Goal: Register for event/course

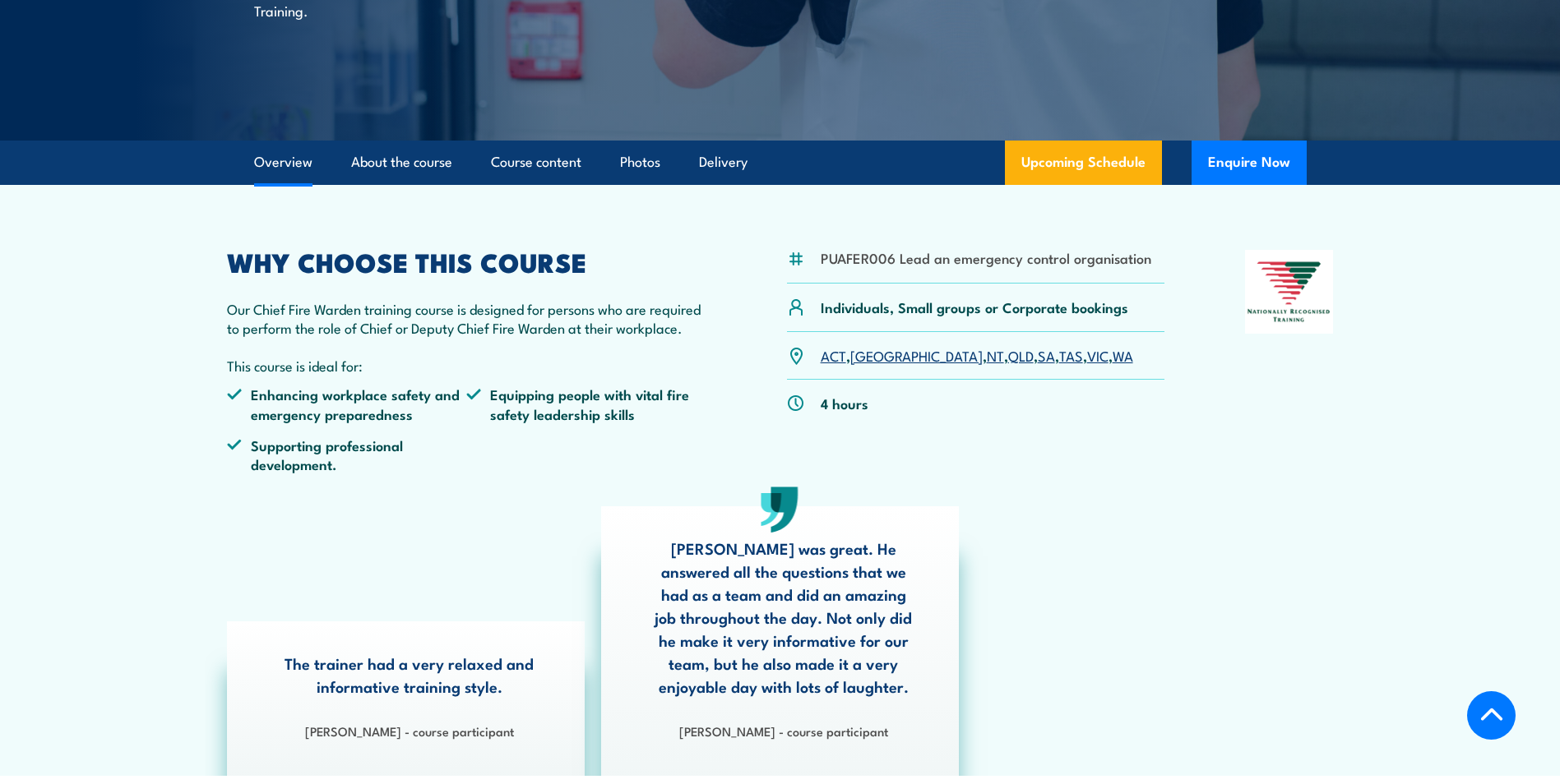
scroll to position [411, 0]
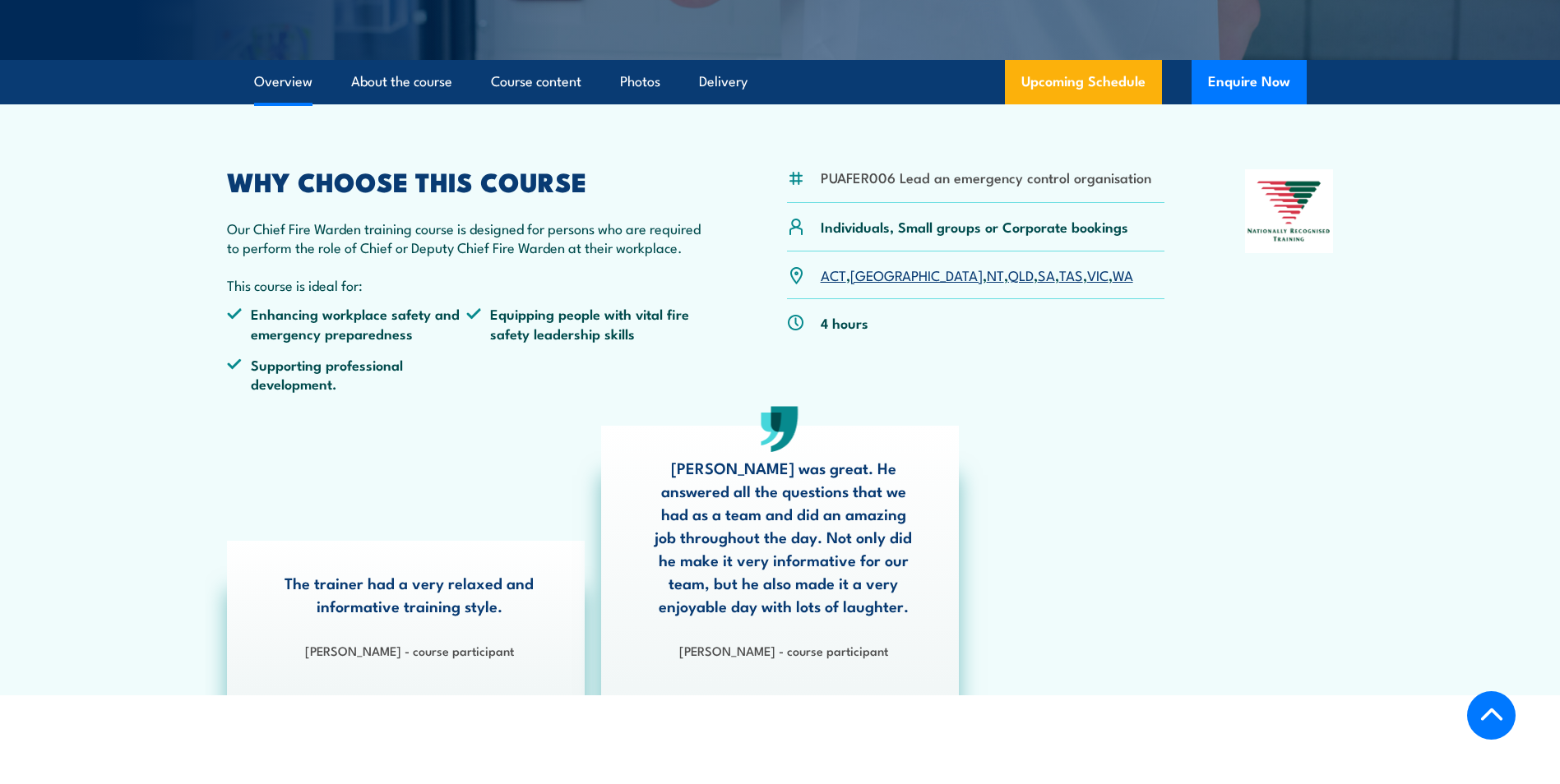
click at [1037, 274] on link "SA" at bounding box center [1045, 274] width 17 height 20
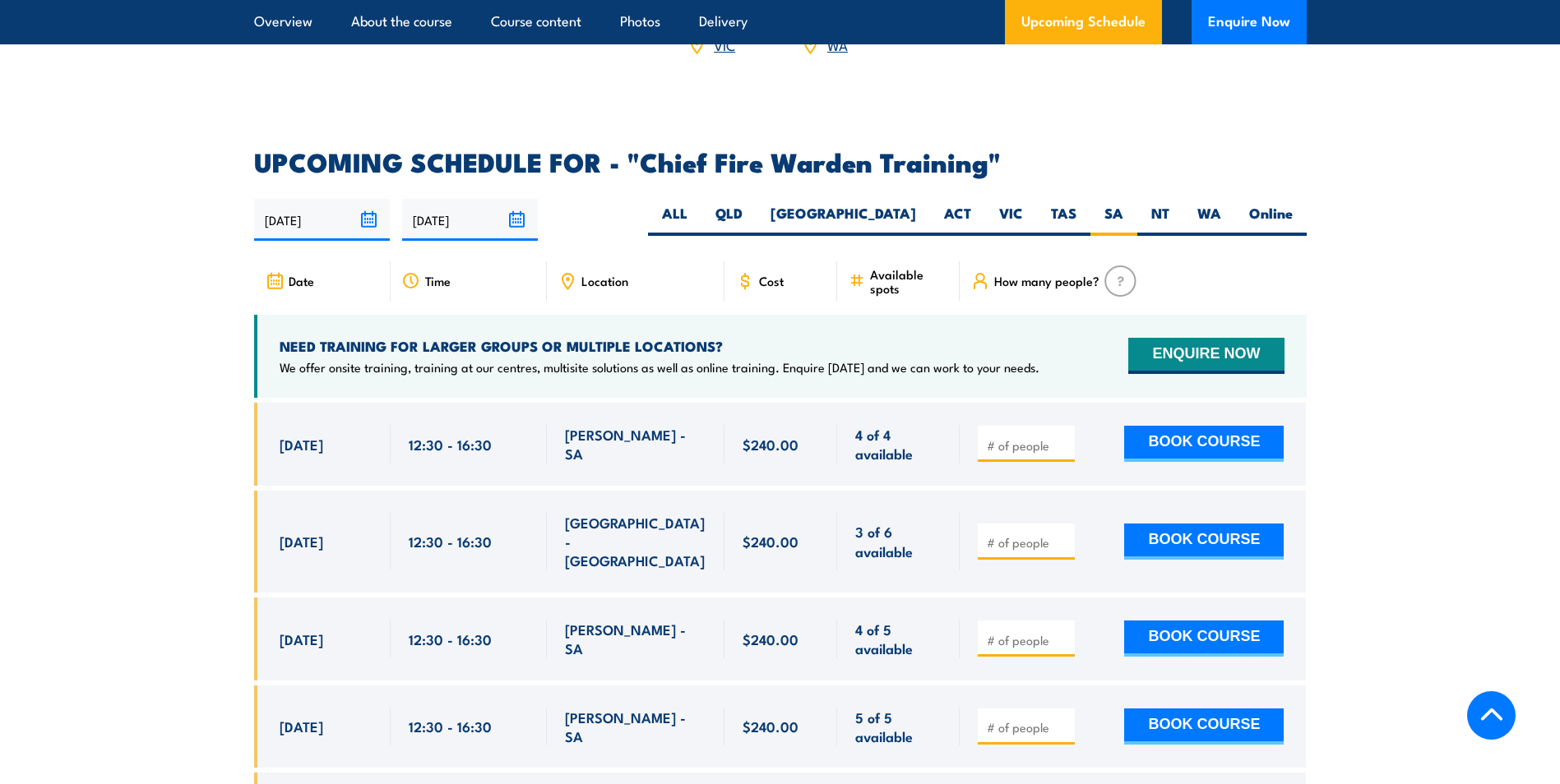
scroll to position [2767, 0]
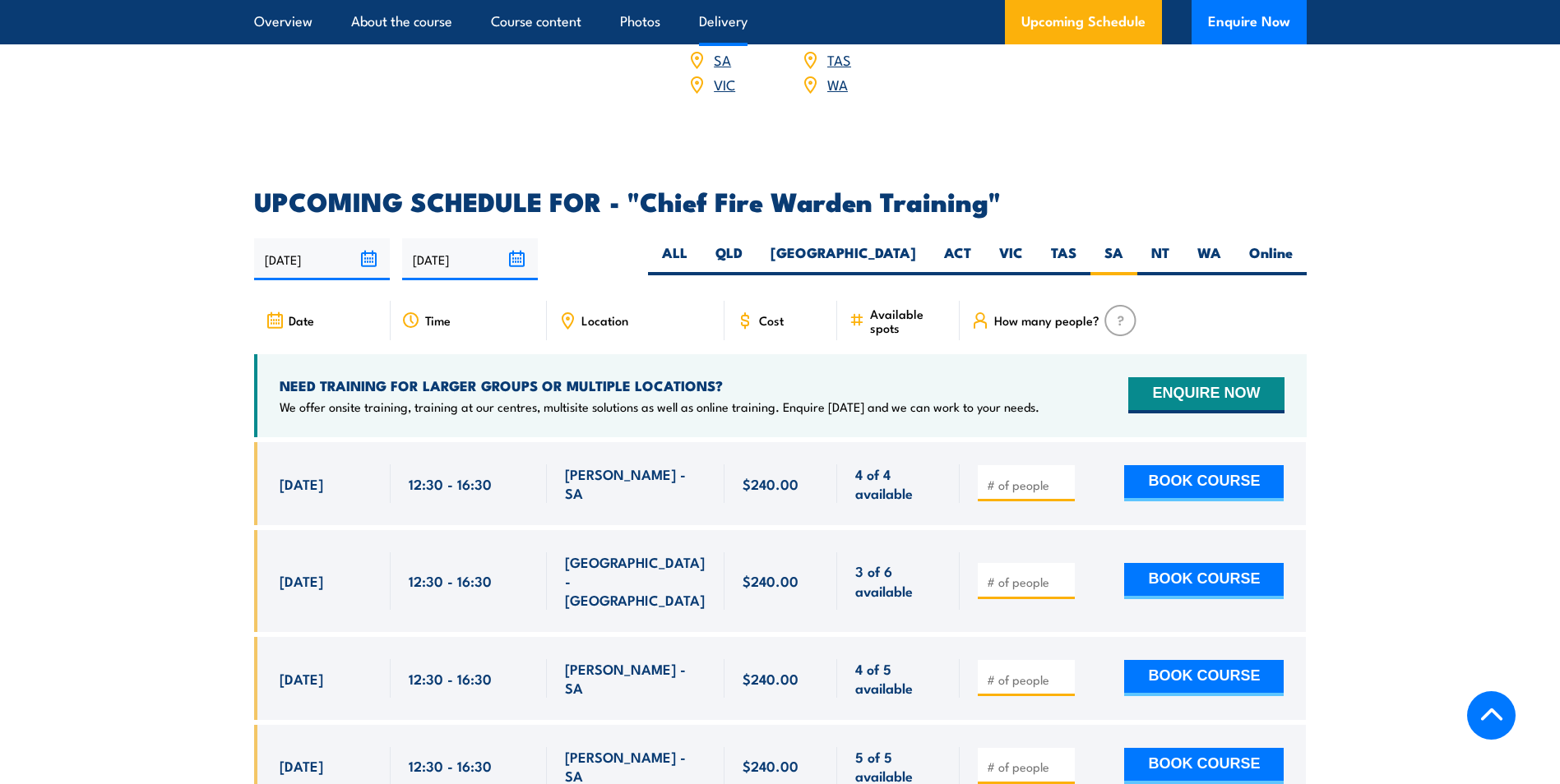
click at [741, 18] on link "Delivery" at bounding box center [724, 22] width 48 height 44
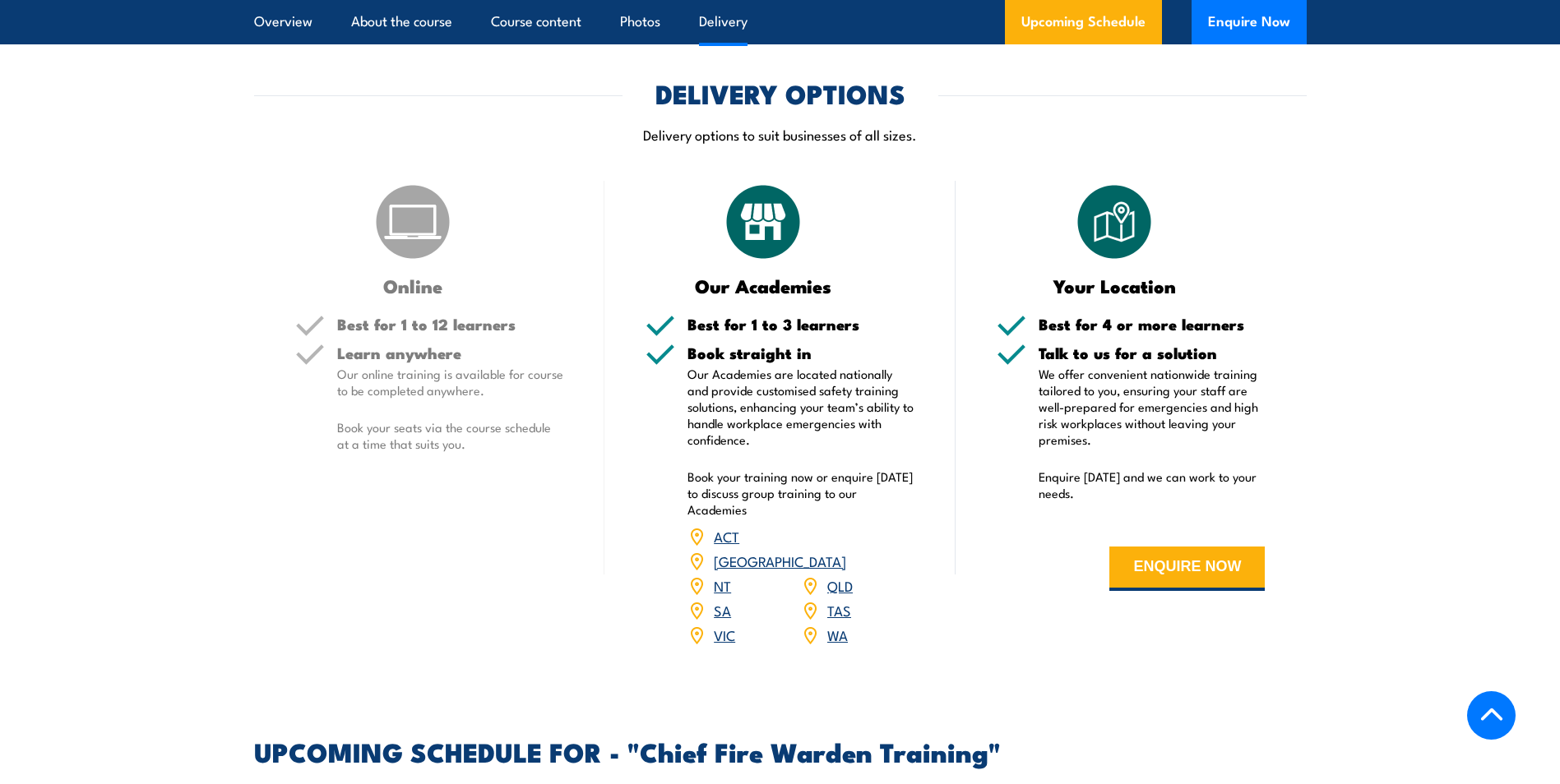
scroll to position [2196, 0]
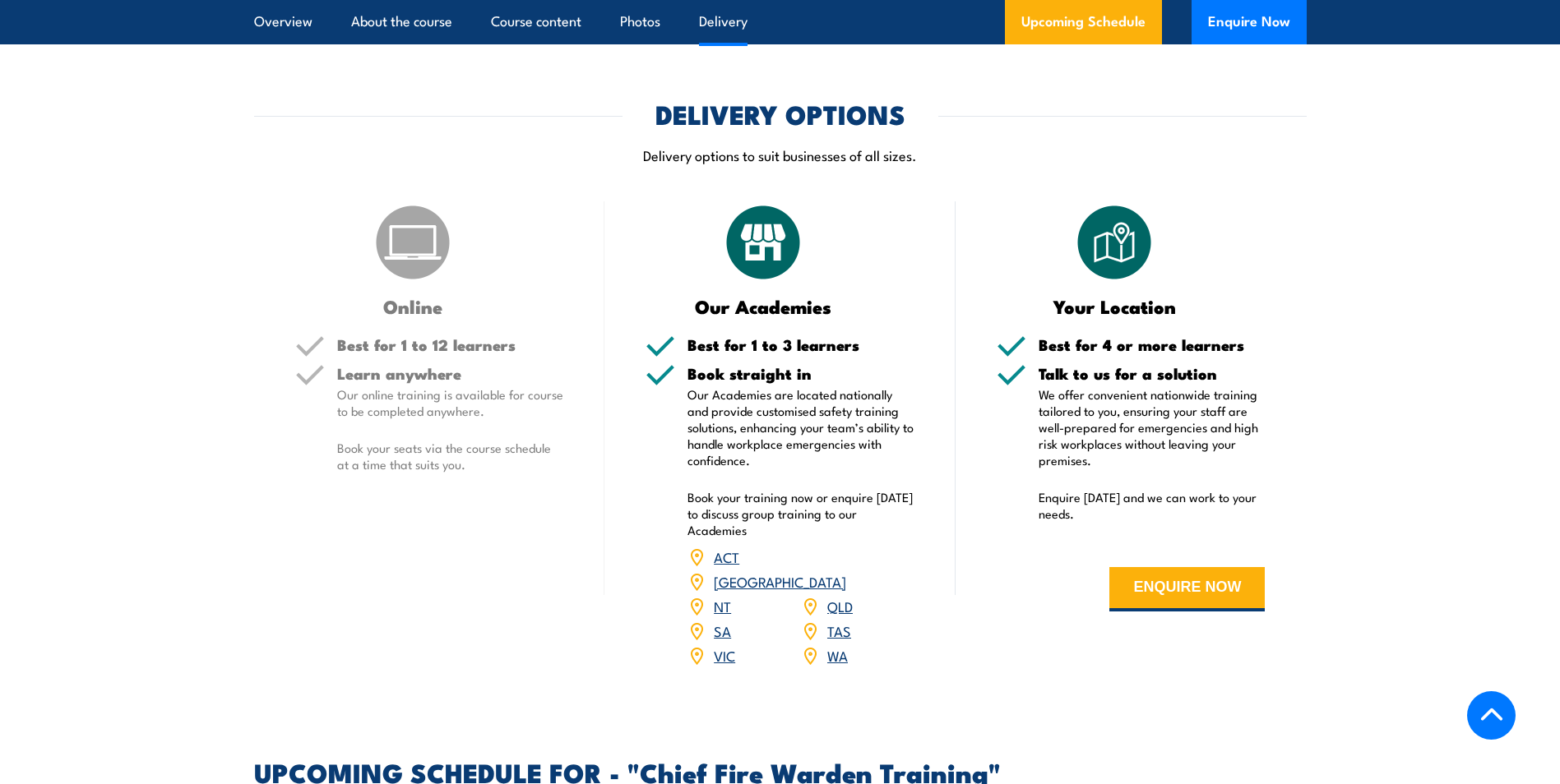
click at [414, 270] on img at bounding box center [413, 243] width 82 height 82
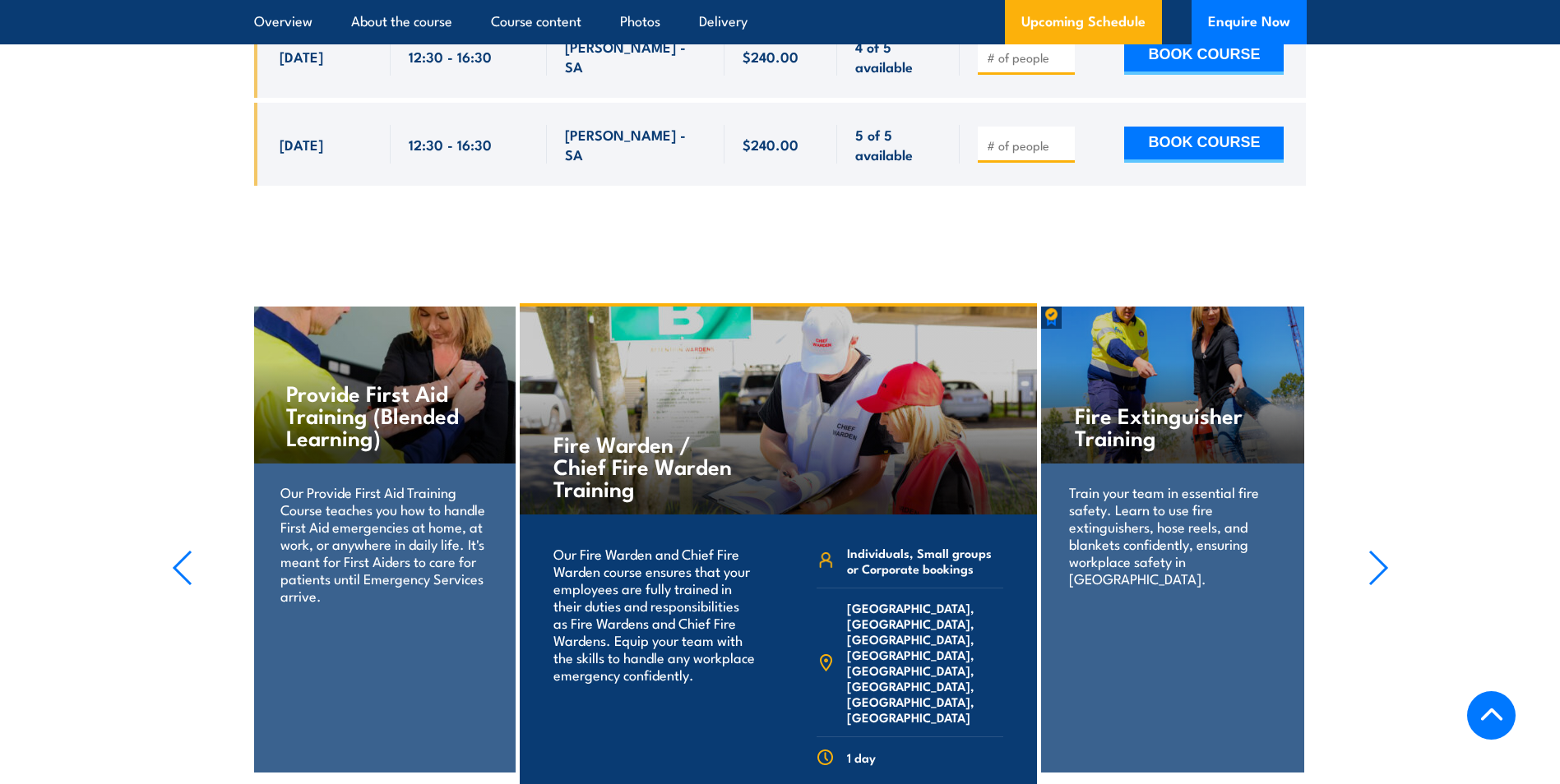
scroll to position [3674, 0]
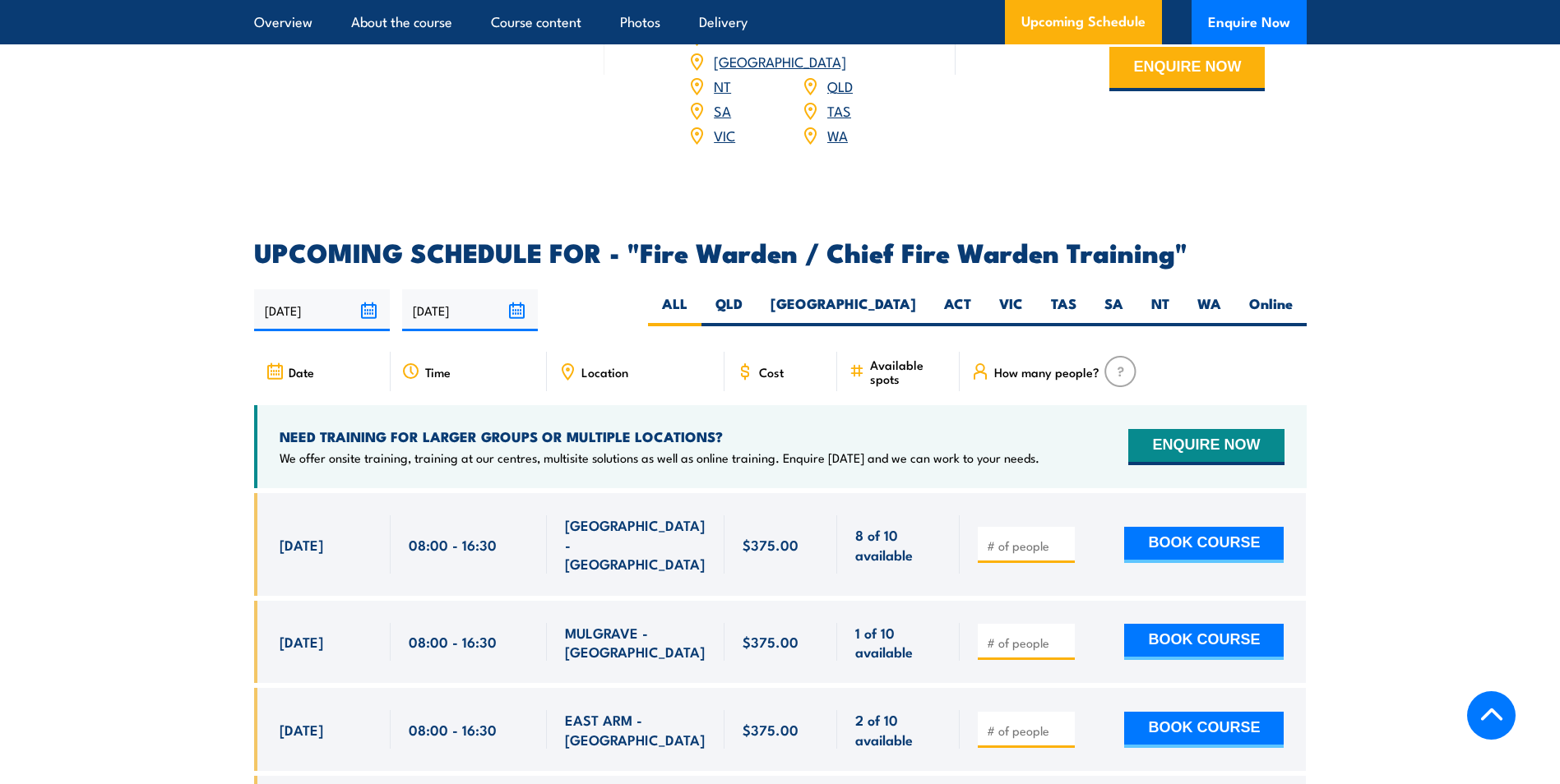
scroll to position [2712, 0]
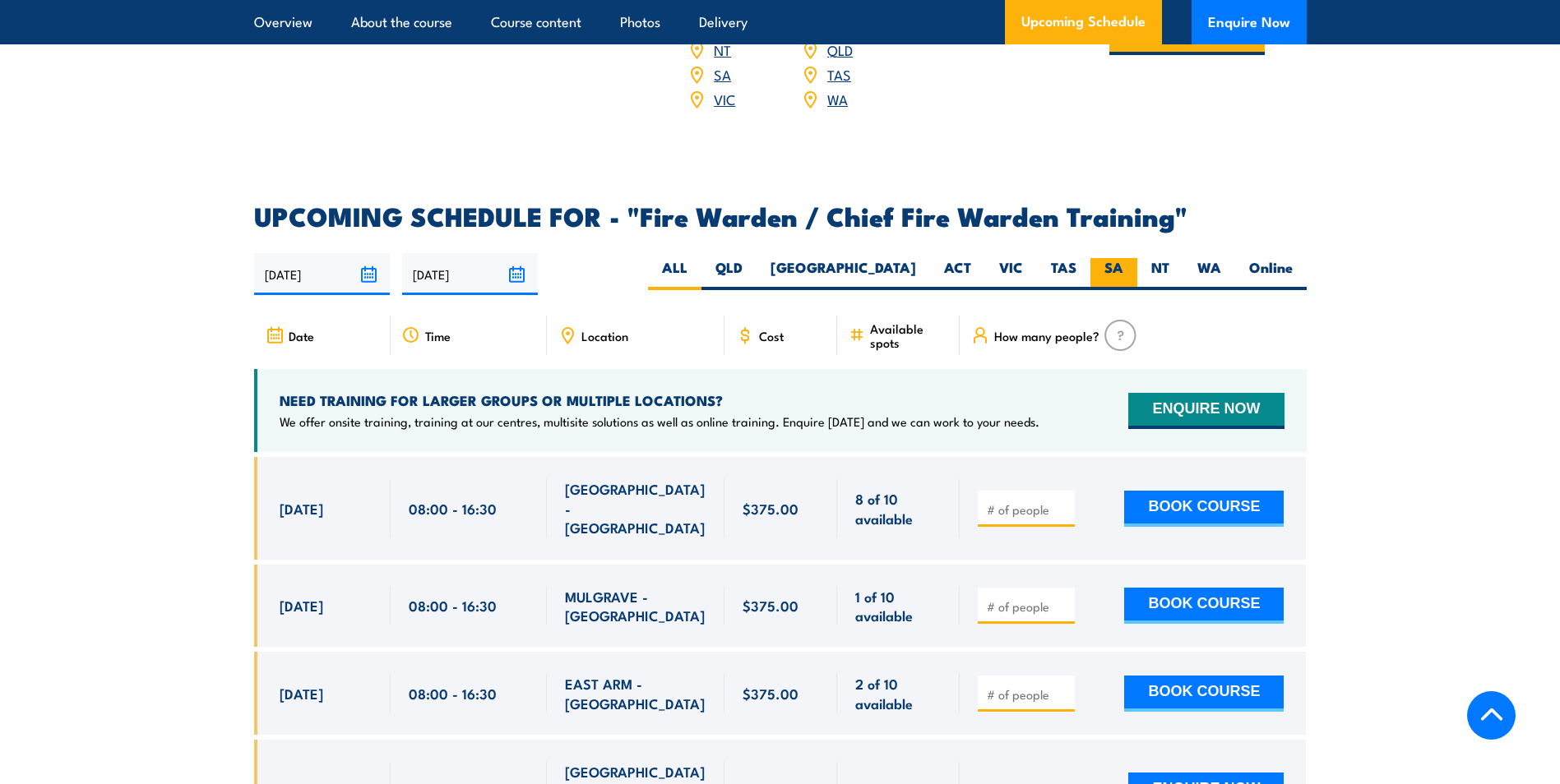
click at [1119, 263] on label "SA" at bounding box center [1114, 274] width 47 height 32
click at [1123, 263] on input "SA" at bounding box center [1129, 263] width 11 height 11
radio input "true"
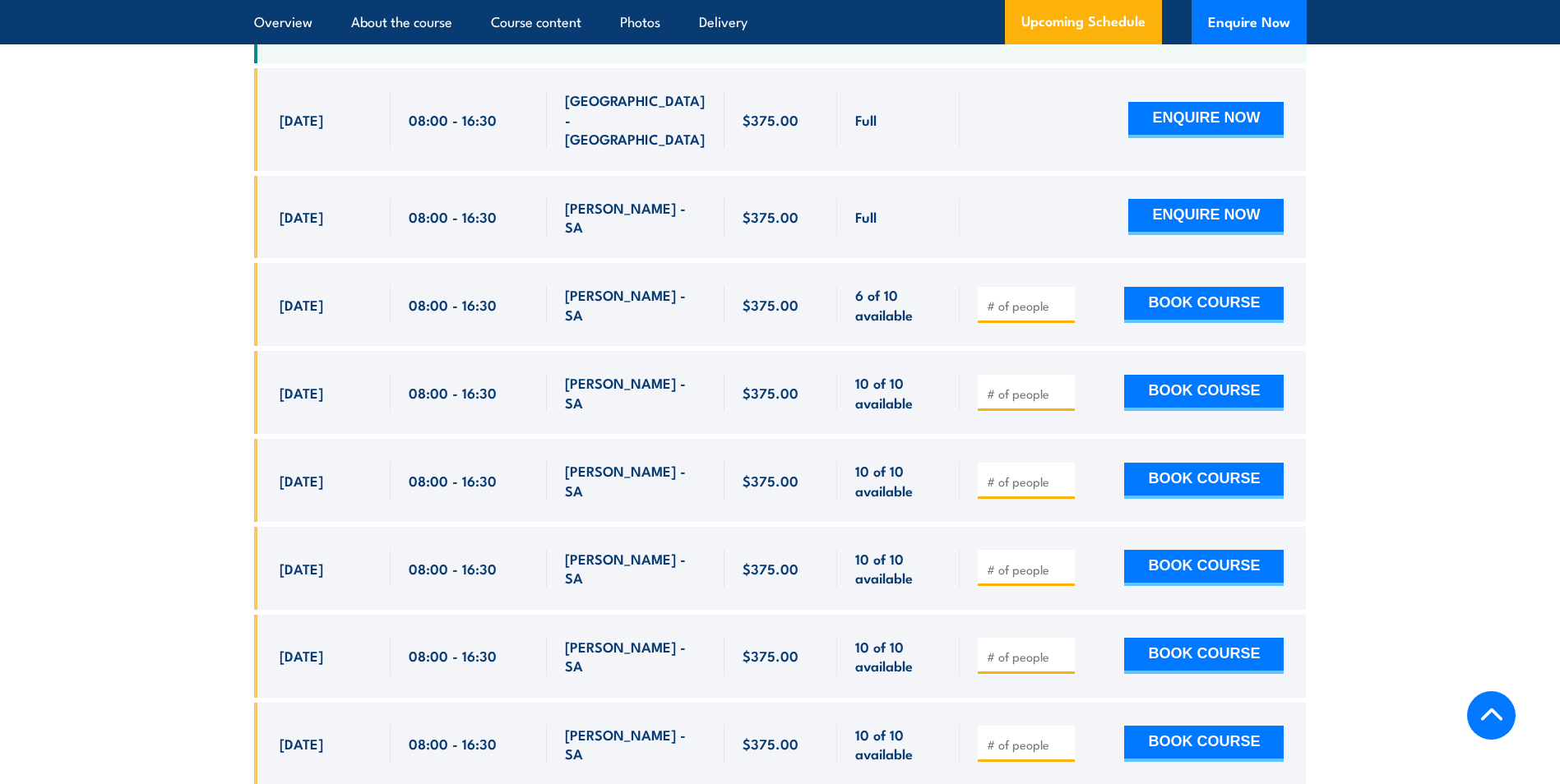
scroll to position [3158, 0]
